Goal: Task Accomplishment & Management: Use online tool/utility

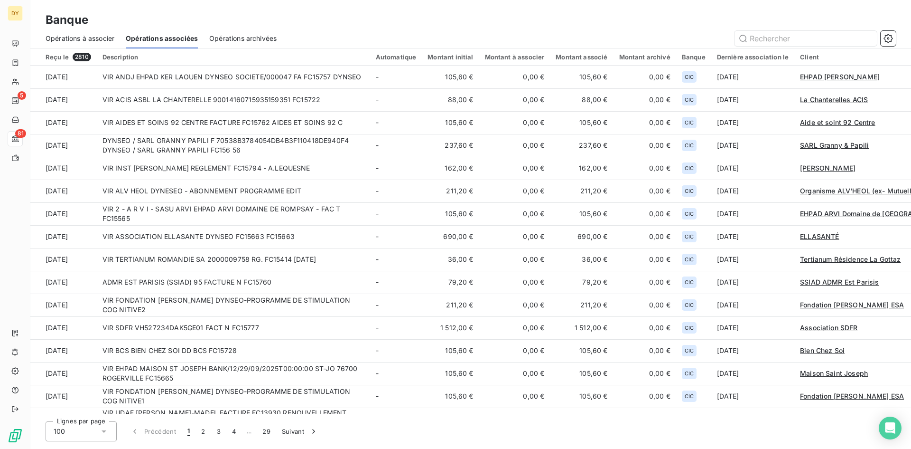
click at [99, 35] on span "Opérations à associer" at bounding box center [80, 38] width 69 height 9
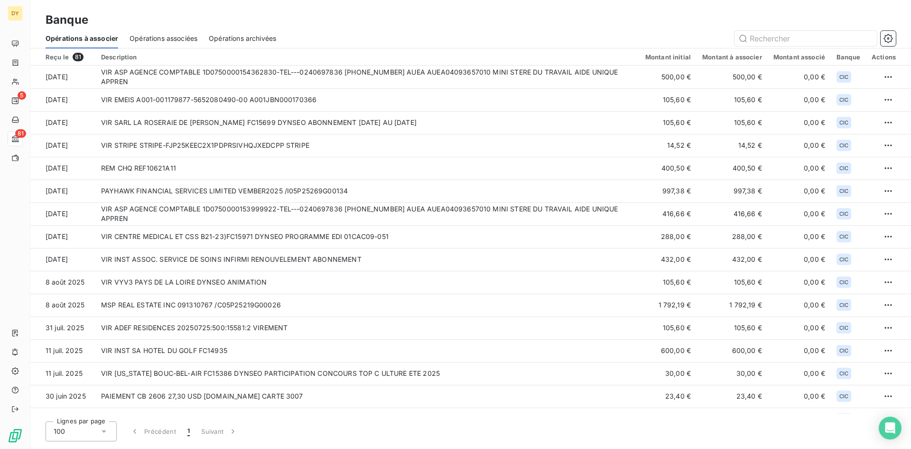
click at [169, 34] on span "Opérations associées" at bounding box center [164, 38] width 68 height 9
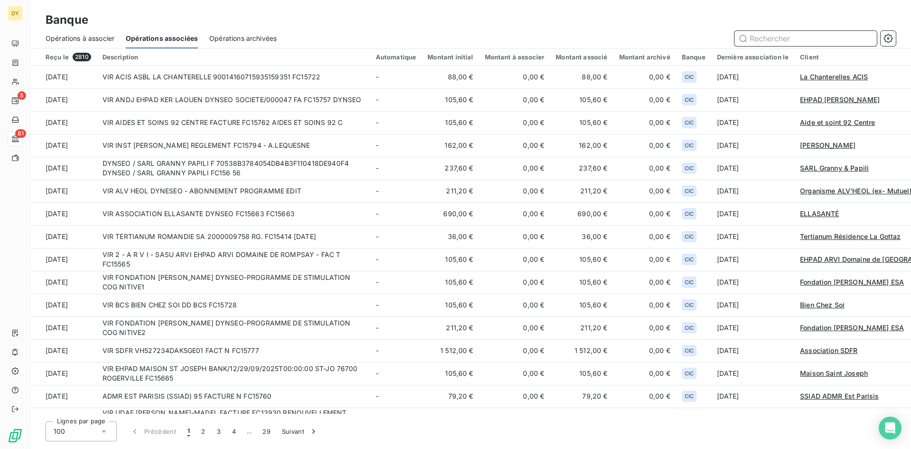
click at [99, 34] on span "Opérations à associer" at bounding box center [80, 38] width 69 height 9
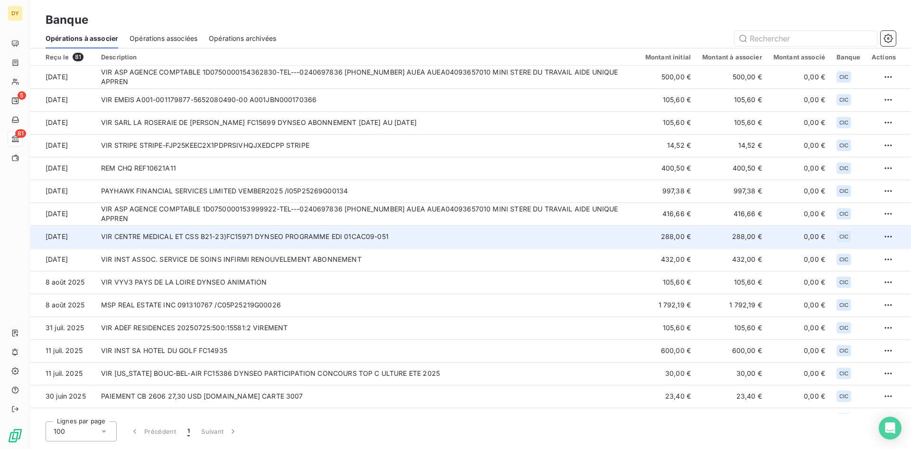
click at [155, 234] on td "VIR CENTRE MEDICAL ET CSS B21-23)FC15971 DYNSEO PROGRAMME EDI 01CAC09-051" at bounding box center [367, 236] width 544 height 23
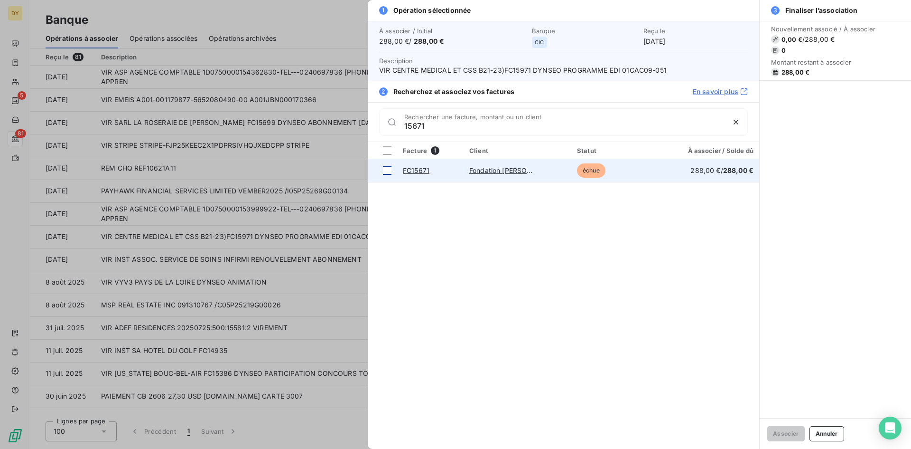
type input "15671"
click at [392, 171] on td at bounding box center [382, 170] width 29 height 23
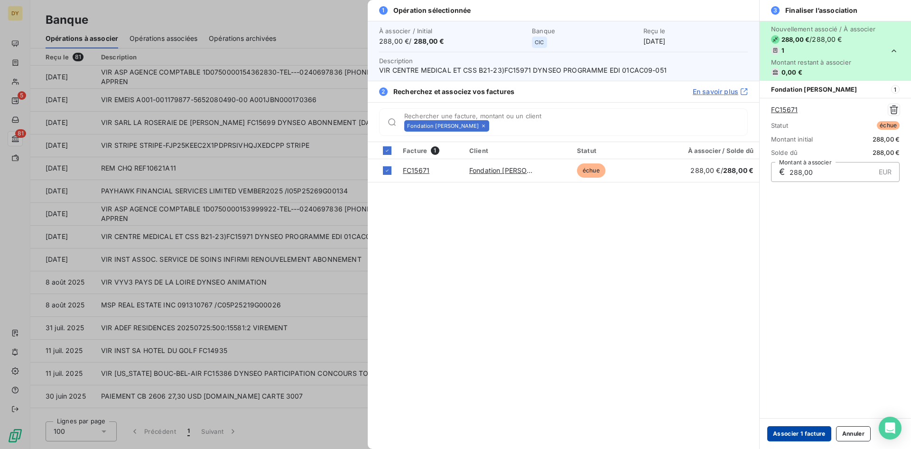
click at [799, 427] on button "Associer 1 facture" at bounding box center [800, 433] width 64 height 15
